Goal: Information Seeking & Learning: Learn about a topic

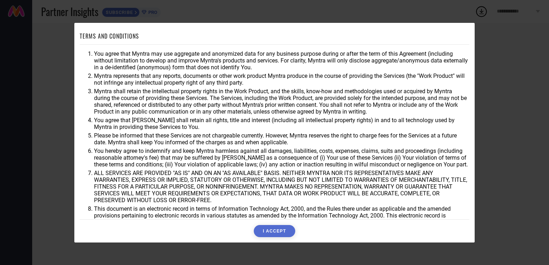
click at [279, 230] on button "I ACCEPT" at bounding box center [274, 231] width 41 height 12
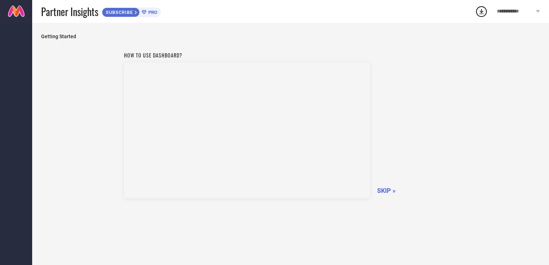
click at [385, 187] on span "SKIP »" at bounding box center [386, 191] width 19 height 8
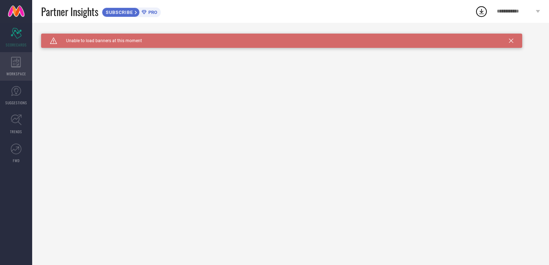
click at [18, 62] on icon at bounding box center [16, 62] width 10 height 11
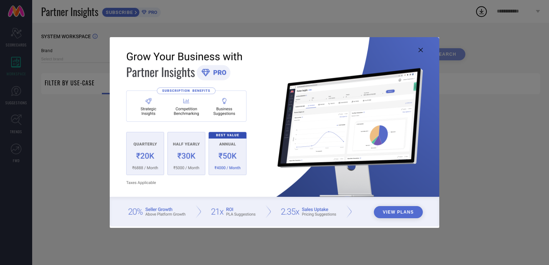
type input "1 STOP FASHION"
type input "All"
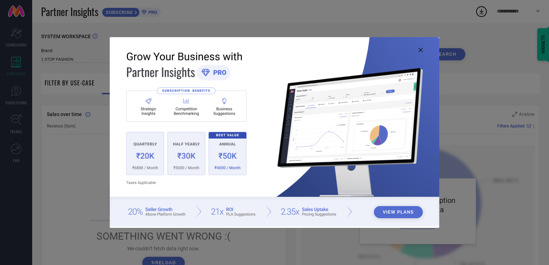
click at [480, 114] on div "View Plans" at bounding box center [274, 132] width 549 height 265
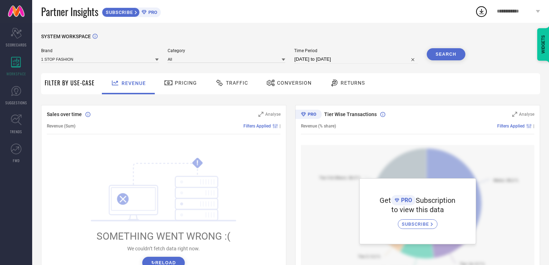
click at [189, 90] on div "Pricing" at bounding box center [180, 83] width 51 height 21
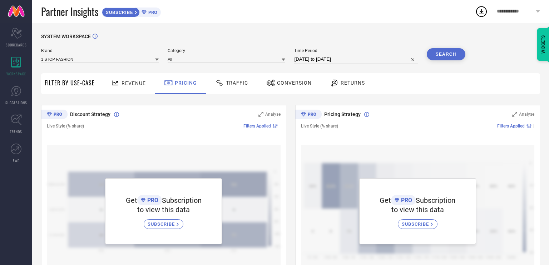
click at [230, 82] on span "Traffic" at bounding box center [237, 83] width 22 height 6
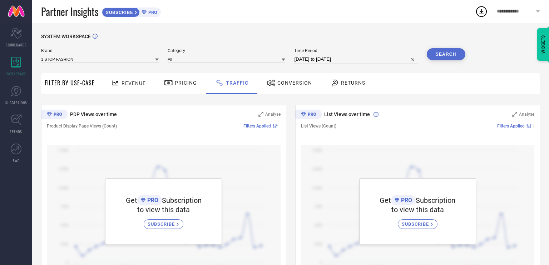
click at [155, 13] on span "PRO" at bounding box center [152, 12] width 11 height 5
click at [16, 98] on link "SUGGESTIONS" at bounding box center [16, 95] width 32 height 29
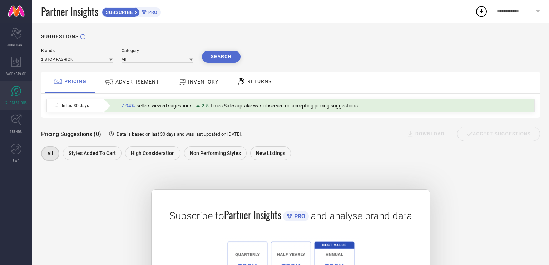
click at [156, 84] on span "ADVERTISEMENT" at bounding box center [138, 82] width 44 height 6
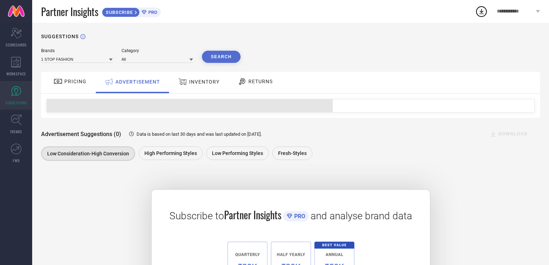
click at [199, 83] on span "INVENTORY" at bounding box center [204, 82] width 30 height 6
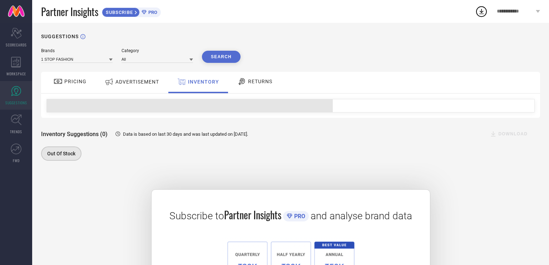
click at [266, 85] on div "RETURNS" at bounding box center [255, 81] width 39 height 12
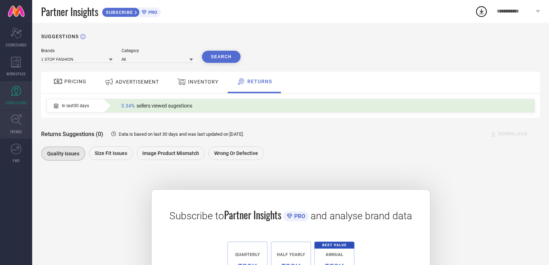
click at [21, 130] on span "TRENDS" at bounding box center [16, 131] width 12 height 5
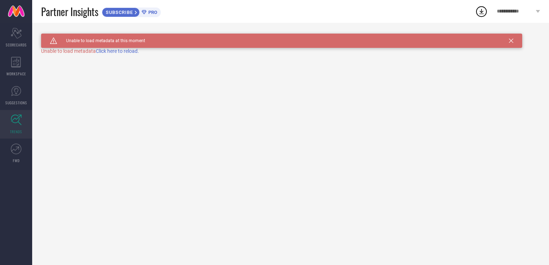
click at [119, 50] on span "Click here to reload." at bounding box center [117, 51] width 43 height 6
click at [15, 154] on icon at bounding box center [16, 149] width 11 height 11
